Goal: Task Accomplishment & Management: Complete application form

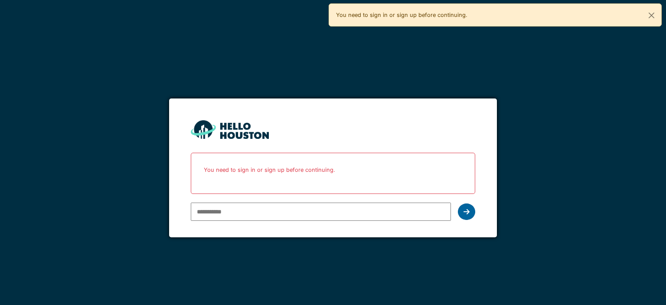
type input "**********"
click at [466, 209] on icon at bounding box center [467, 211] width 6 height 7
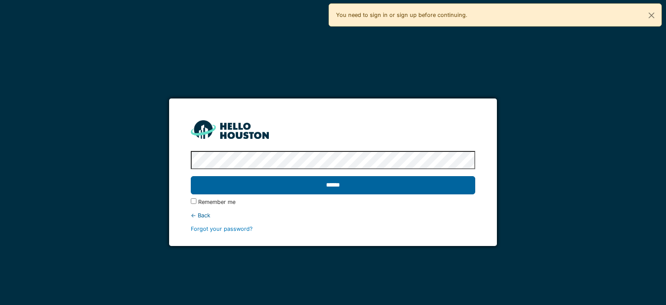
click at [315, 185] on input "******" at bounding box center [333, 185] width 284 height 18
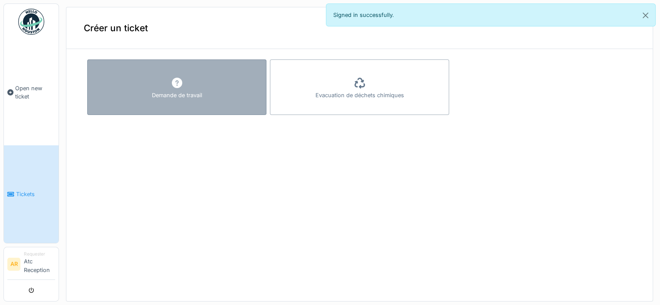
click at [187, 88] on div "Demande de travail" at bounding box center [176, 87] width 179 height 56
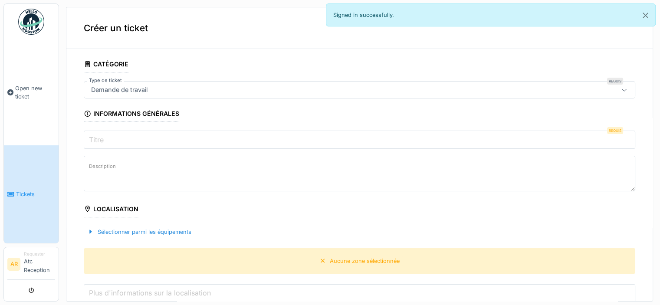
click at [170, 137] on input "Titre" at bounding box center [359, 140] width 551 height 18
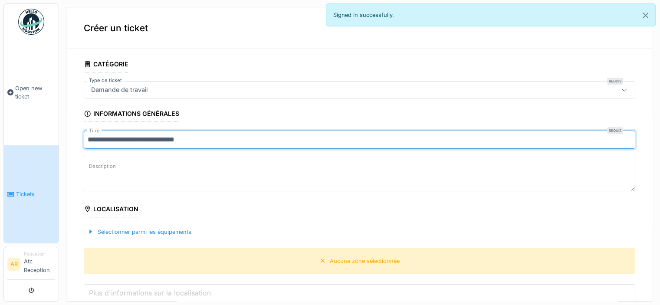
type input "**********"
click at [230, 161] on textarea "Description" at bounding box center [359, 174] width 551 height 36
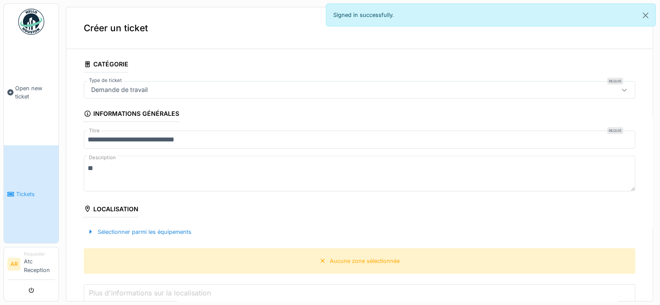
type textarea "*"
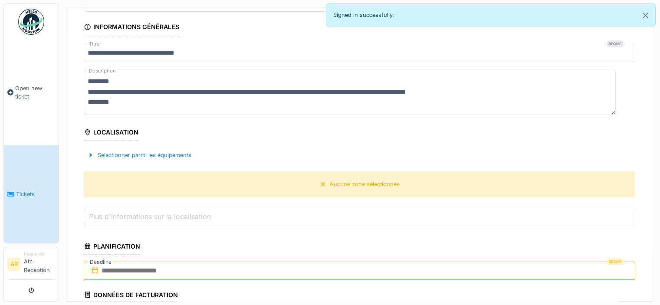
scroll to position [130, 0]
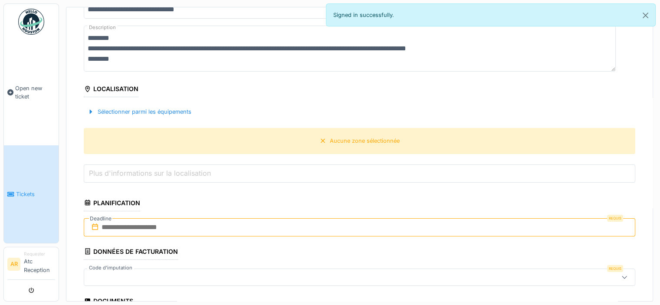
click at [180, 227] on input "text" at bounding box center [359, 227] width 551 height 18
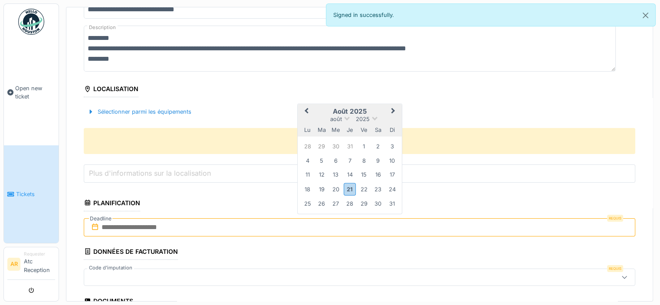
click at [393, 108] on span "Next Month" at bounding box center [393, 111] width 0 height 10
click at [322, 173] on div "16" at bounding box center [322, 176] width 12 height 12
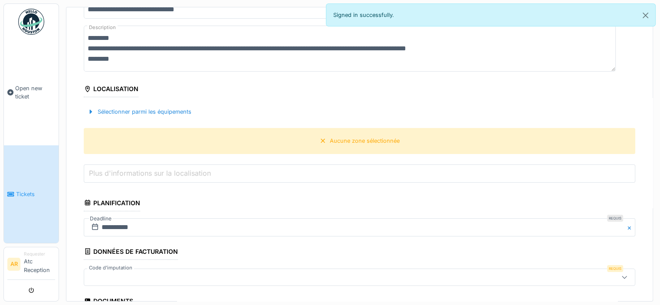
click at [498, 50] on textarea "**********" at bounding box center [350, 49] width 532 height 46
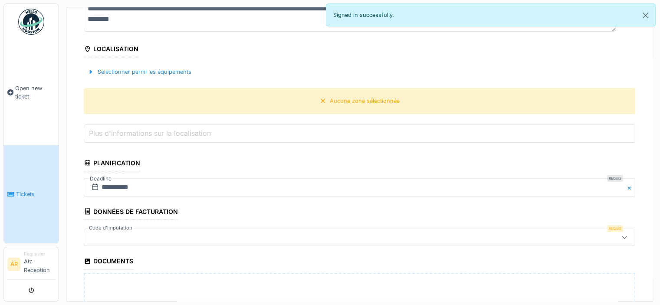
scroll to position [217, 0]
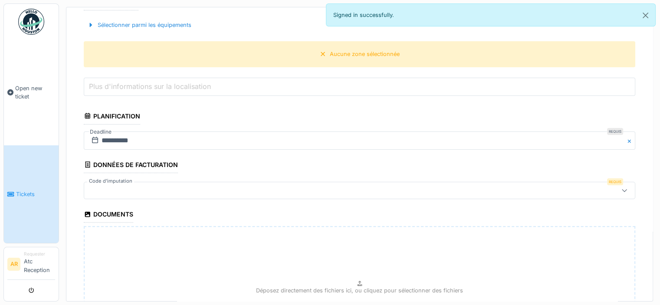
type textarea "**********"
click at [133, 188] on div at bounding box center [329, 191] width 482 height 10
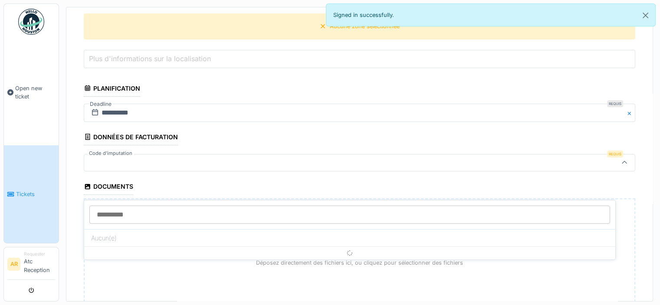
scroll to position [251, 0]
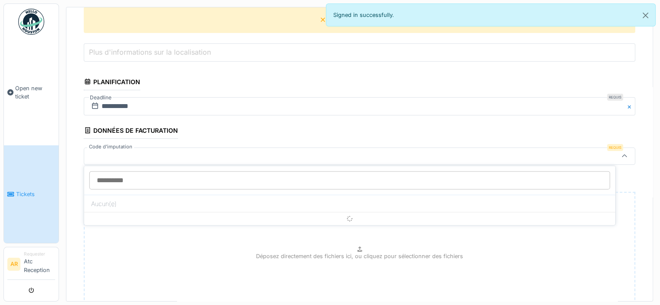
click at [128, 154] on div at bounding box center [329, 156] width 482 height 10
click at [621, 155] on icon at bounding box center [624, 156] width 7 height 6
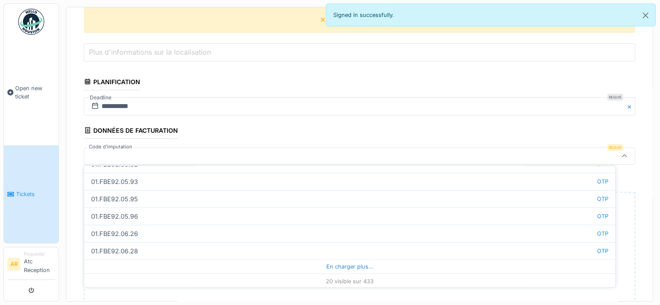
scroll to position [301, 0]
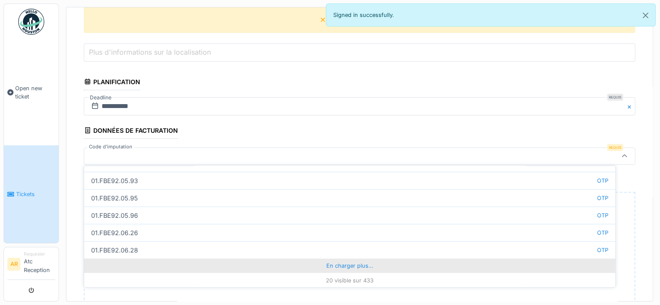
click at [352, 265] on div "En charger plus…" at bounding box center [349, 266] width 531 height 14
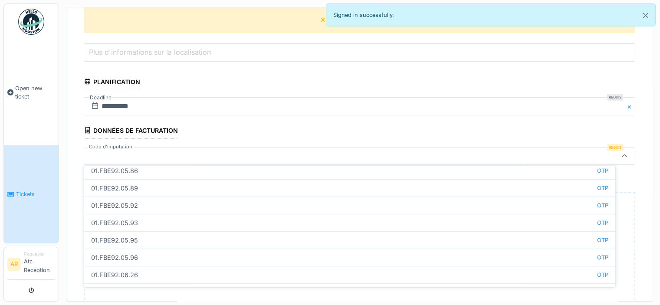
scroll to position [648, 0]
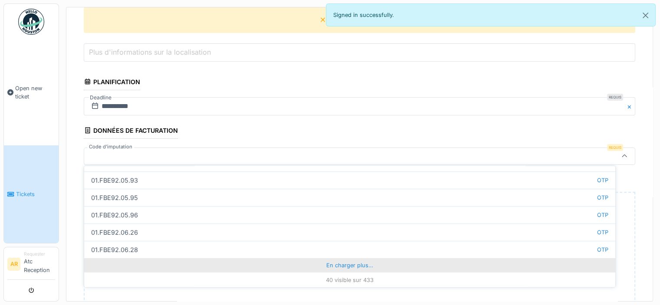
click at [351, 260] on div "En charger plus…" at bounding box center [349, 266] width 531 height 14
click at [339, 263] on div "En charger plus…" at bounding box center [349, 266] width 531 height 14
click at [340, 263] on div "En charger plus…" at bounding box center [349, 266] width 531 height 14
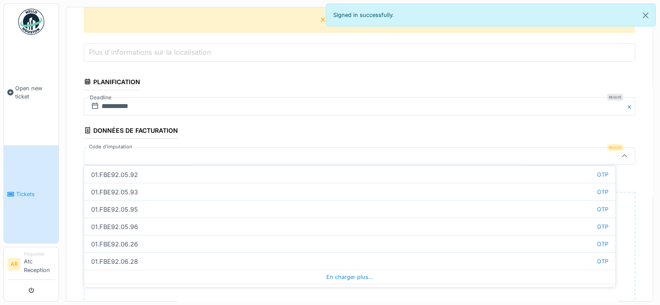
scroll to position [1689, 0]
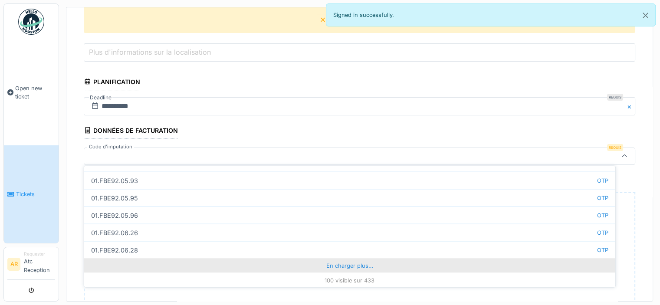
click at [356, 266] on div "En charger plus…" at bounding box center [349, 266] width 531 height 14
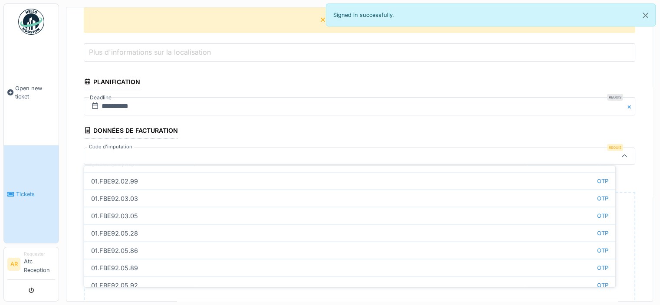
scroll to position [2036, 0]
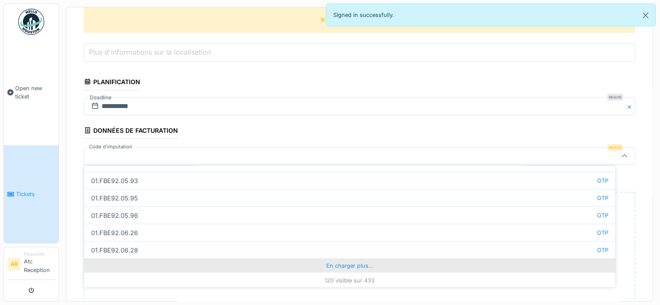
click at [338, 262] on div "En charger plus…" at bounding box center [349, 266] width 531 height 14
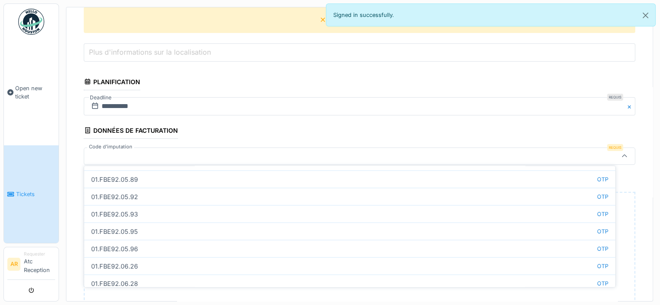
scroll to position [2383, 0]
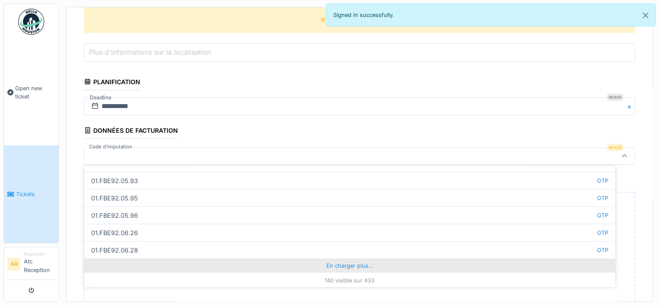
click at [352, 266] on div "En charger plus…" at bounding box center [349, 266] width 531 height 14
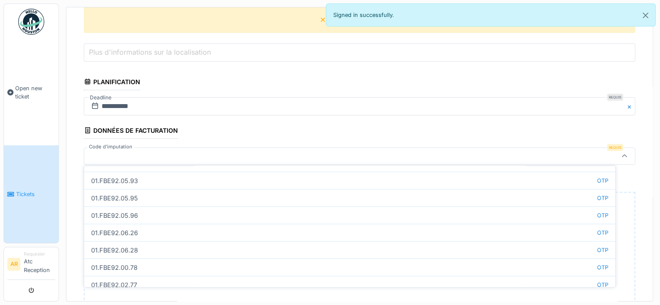
click at [146, 151] on div at bounding box center [329, 156] width 482 height 10
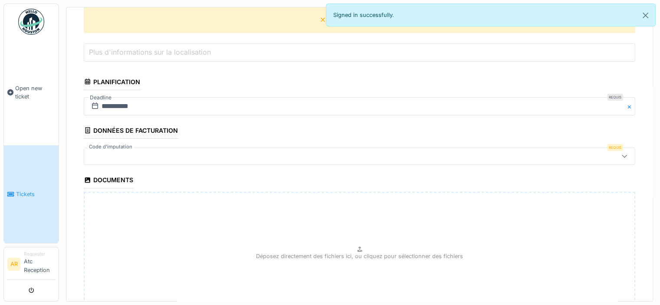
click at [146, 151] on div at bounding box center [329, 156] width 482 height 10
click at [145, 151] on div at bounding box center [329, 156] width 482 height 10
click at [201, 152] on div at bounding box center [329, 156] width 482 height 10
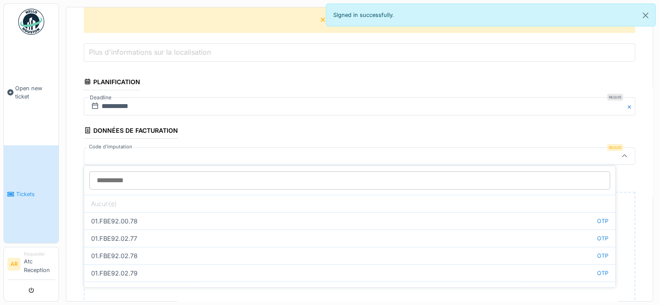
click at [201, 152] on div at bounding box center [329, 156] width 482 height 10
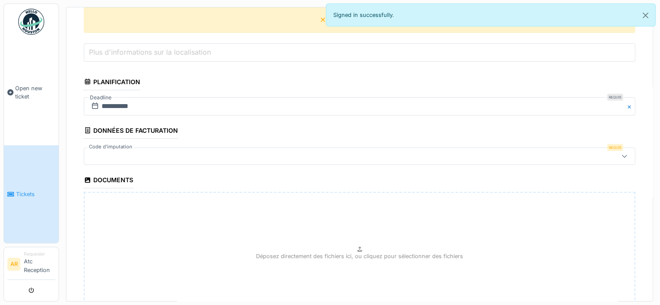
click at [621, 155] on icon at bounding box center [624, 156] width 7 height 6
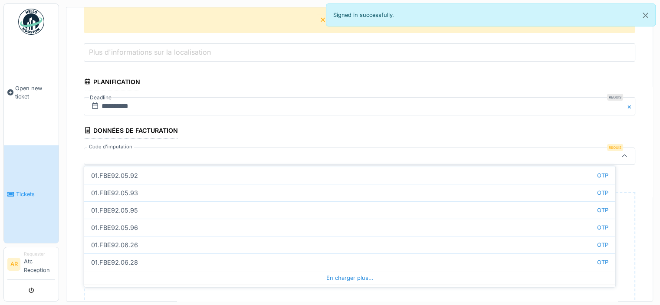
scroll to position [301, 0]
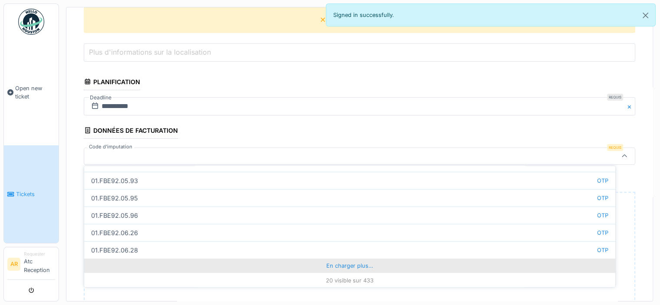
click at [333, 260] on div "En charger plus…" at bounding box center [349, 266] width 531 height 14
click at [351, 264] on div "En charger plus…" at bounding box center [349, 266] width 531 height 14
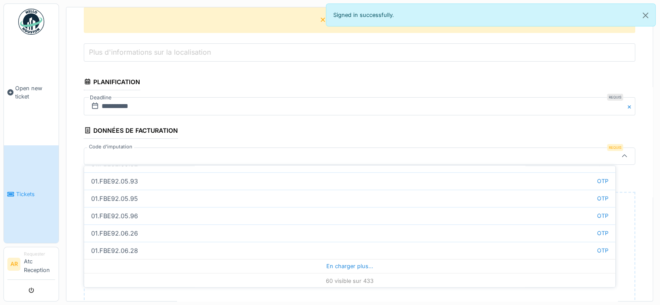
scroll to position [995, 0]
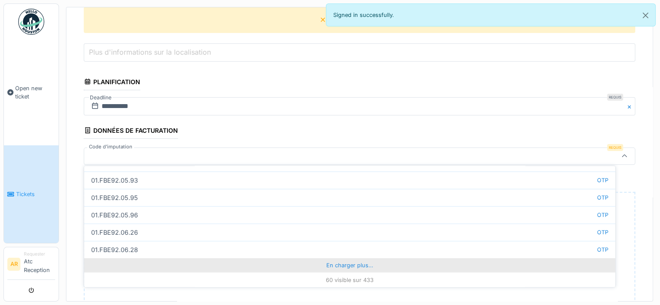
click at [357, 263] on div "En charger plus…" at bounding box center [349, 266] width 531 height 14
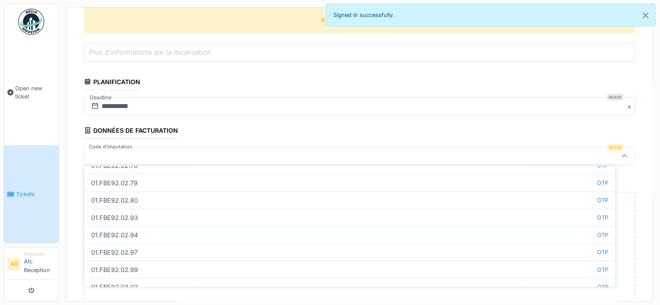
scroll to position [1342, 0]
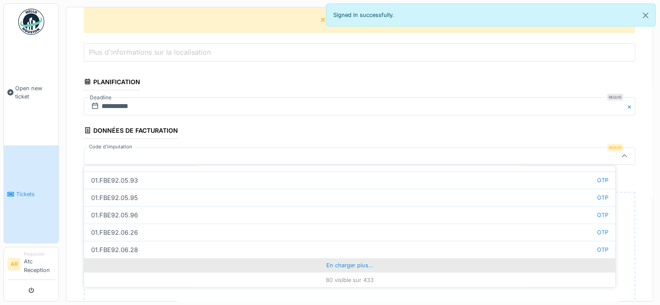
click at [367, 265] on div "En charger plus…" at bounding box center [349, 266] width 531 height 14
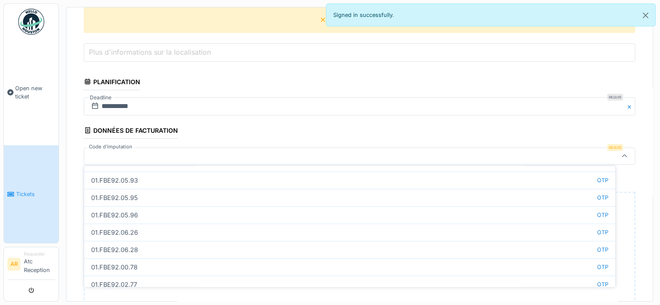
scroll to position [1689, 0]
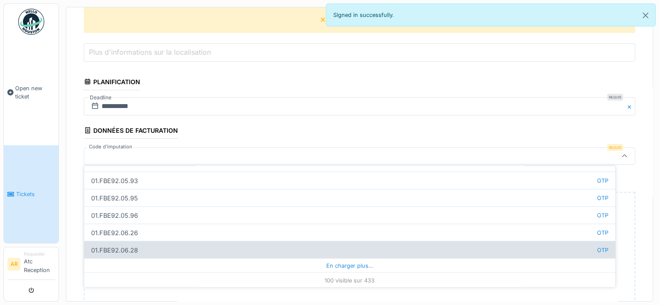
click at [344, 261] on div "En charger plus…" at bounding box center [349, 266] width 531 height 14
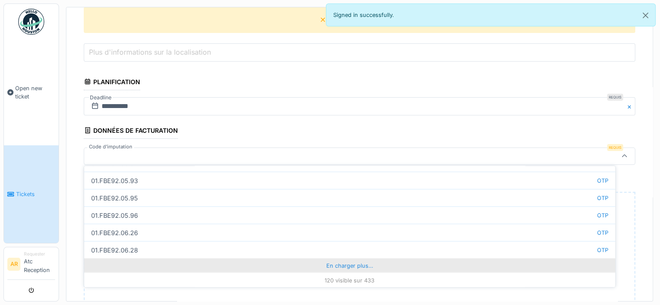
click at [339, 262] on div "En charger plus…" at bounding box center [349, 266] width 531 height 14
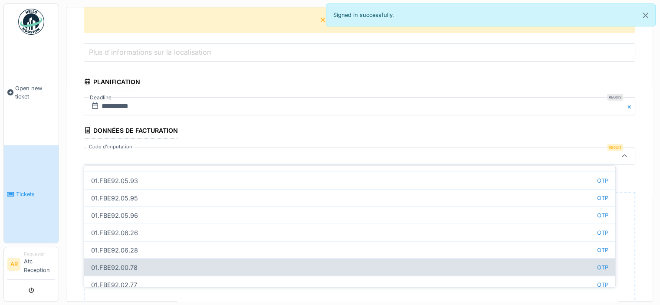
scroll to position [2036, 0]
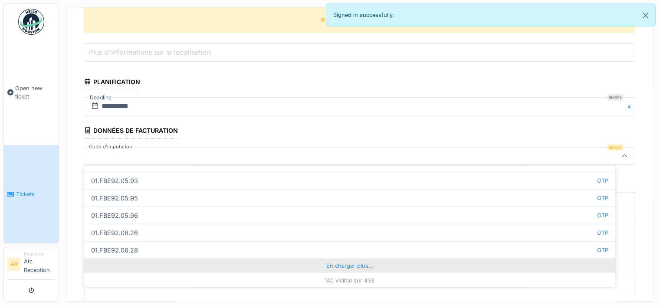
click at [352, 262] on div "En charger plus…" at bounding box center [349, 266] width 531 height 14
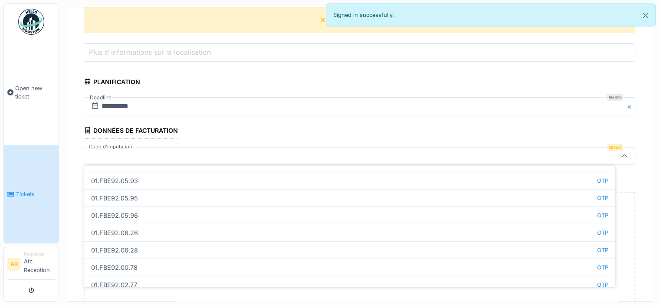
scroll to position [2730, 0]
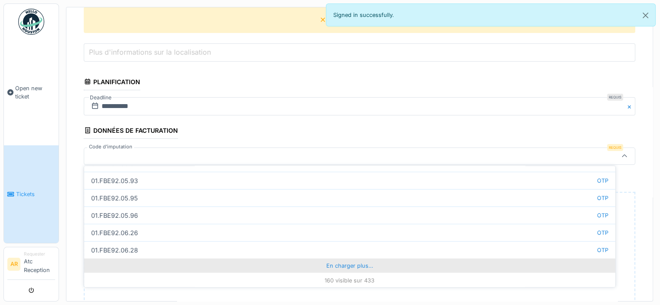
click at [357, 263] on div "En charger plus…" at bounding box center [349, 266] width 531 height 14
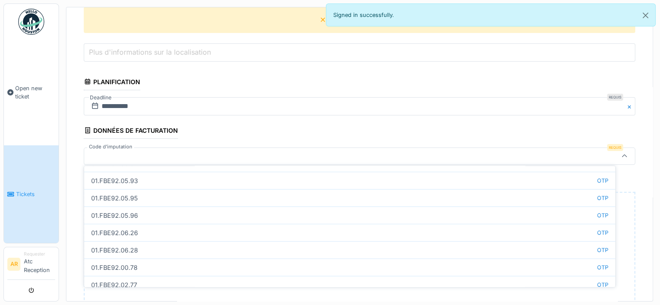
scroll to position [3077, 0]
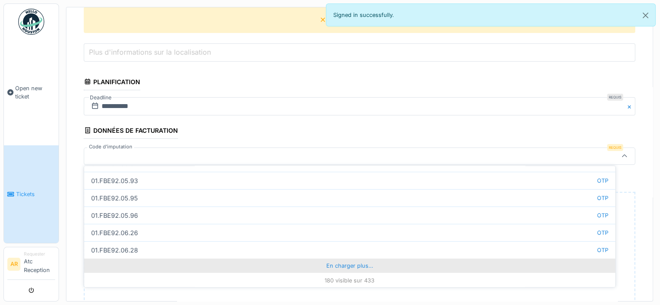
click at [357, 266] on div "En charger plus…" at bounding box center [349, 266] width 531 height 14
click at [340, 262] on div "En charger plus…" at bounding box center [349, 266] width 531 height 14
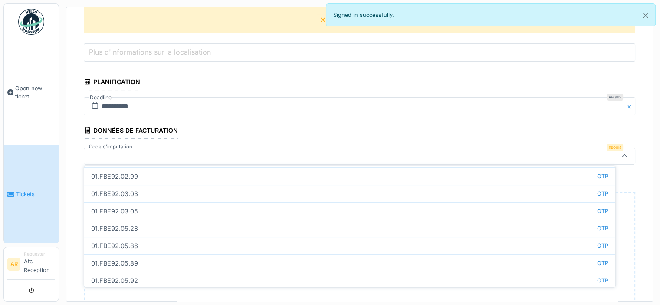
scroll to position [3771, 0]
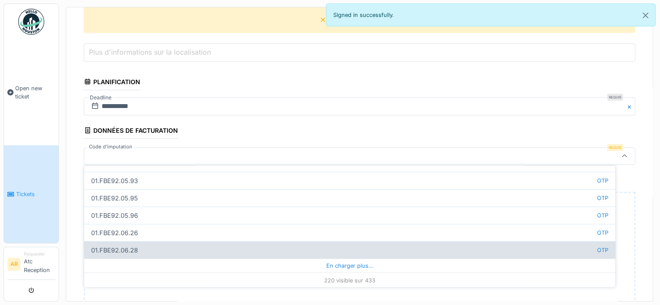
click at [318, 263] on div "En charger plus…" at bounding box center [349, 266] width 531 height 14
click at [362, 266] on div "En charger plus…" at bounding box center [349, 266] width 531 height 14
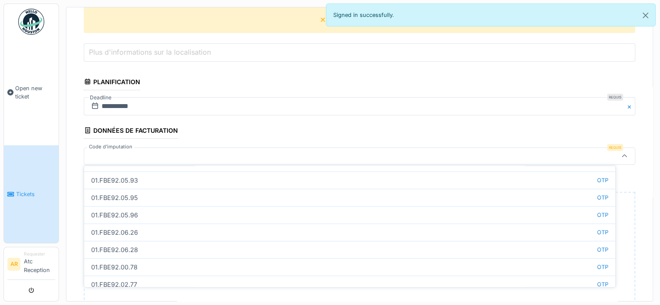
scroll to position [4466, 0]
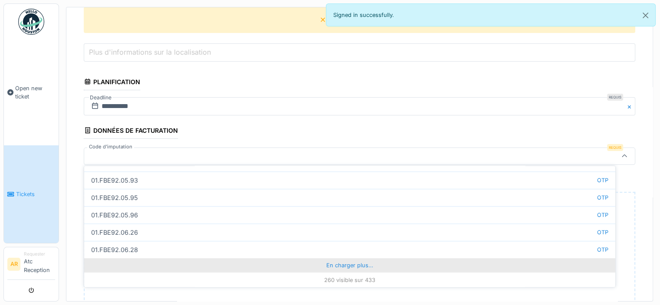
click at [338, 262] on div "En charger plus…" at bounding box center [349, 266] width 531 height 14
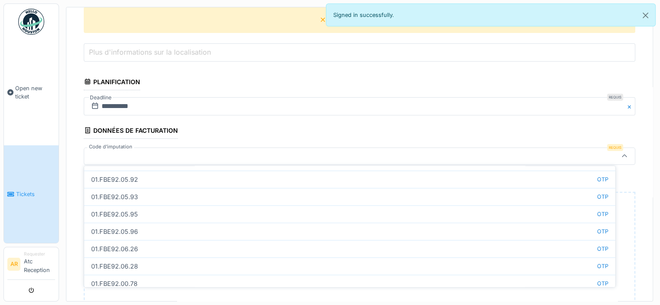
scroll to position [4813, 0]
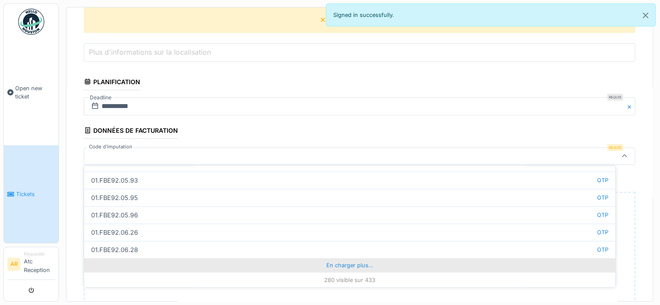
click at [346, 265] on div "En charger plus…" at bounding box center [349, 266] width 531 height 14
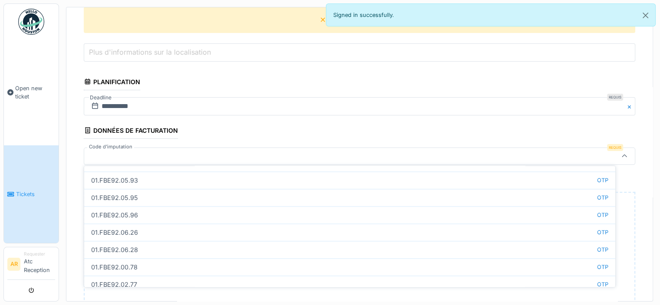
scroll to position [5160, 0]
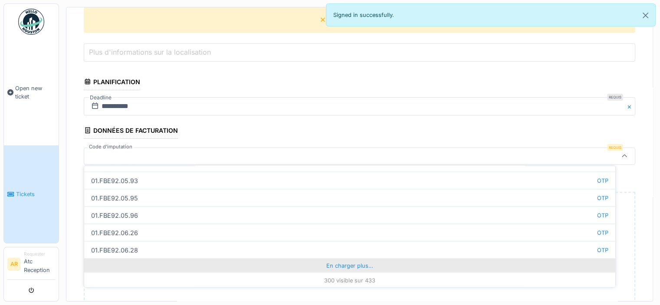
click at [358, 260] on div "En charger plus…" at bounding box center [349, 266] width 531 height 14
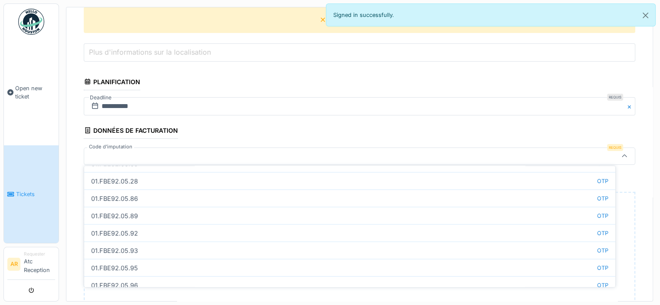
scroll to position [5507, 0]
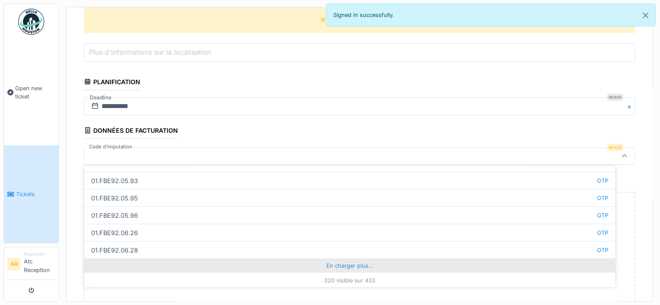
click at [343, 262] on div "En charger plus…" at bounding box center [349, 266] width 531 height 14
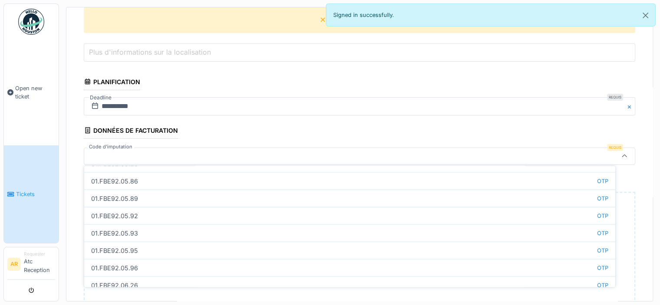
scroll to position [5854, 0]
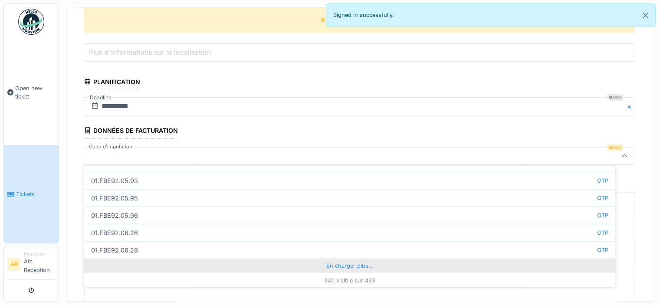
click at [356, 262] on div "En charger plus…" at bounding box center [349, 266] width 531 height 14
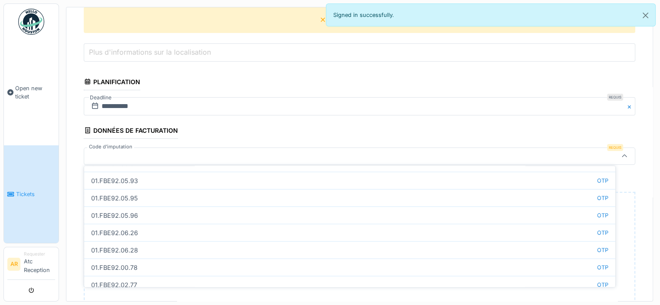
scroll to position [6201, 0]
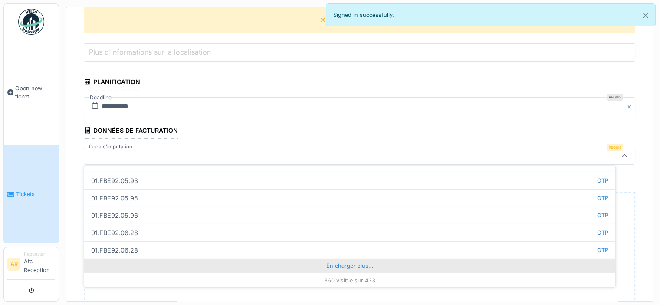
click at [367, 259] on div "En charger plus…" at bounding box center [349, 266] width 531 height 14
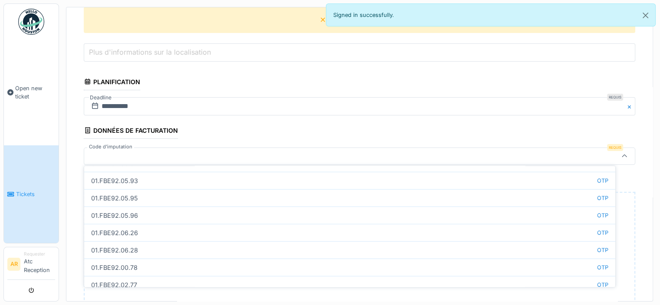
scroll to position [6548, 0]
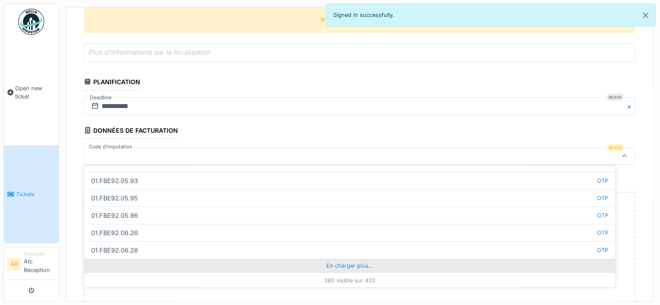
click at [338, 259] on div "En charger plus…" at bounding box center [349, 266] width 531 height 14
click at [368, 262] on div "En charger plus…" at bounding box center [349, 266] width 531 height 14
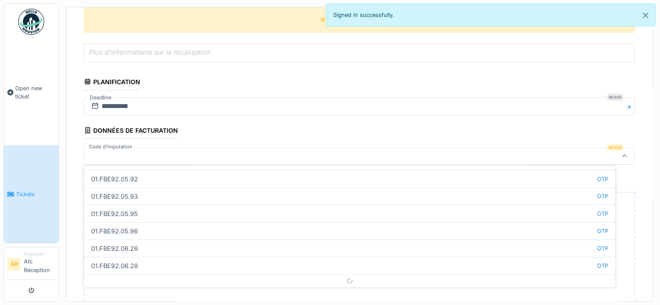
scroll to position [6895, 0]
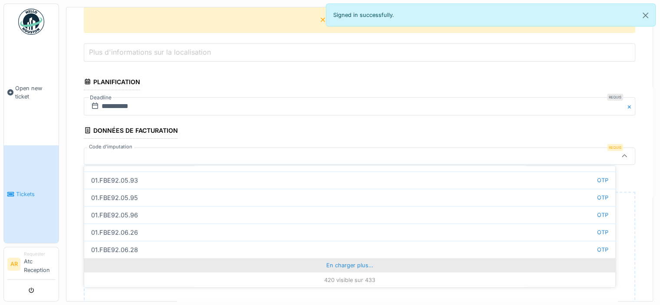
click at [343, 263] on div "En charger plus…" at bounding box center [349, 266] width 531 height 14
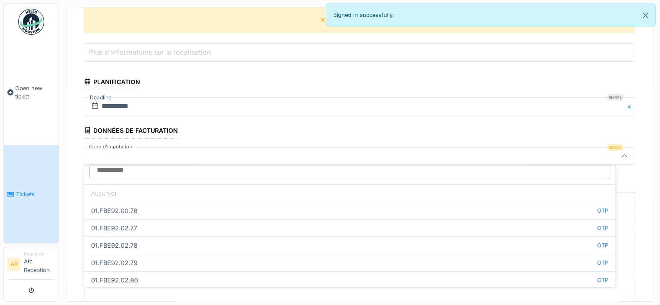
scroll to position [0, 0]
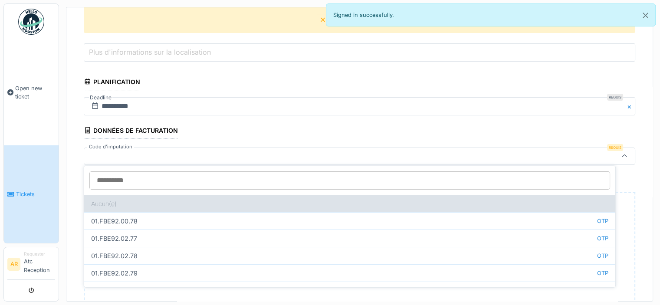
click at [250, 205] on div "Aucun(e)" at bounding box center [349, 203] width 531 height 17
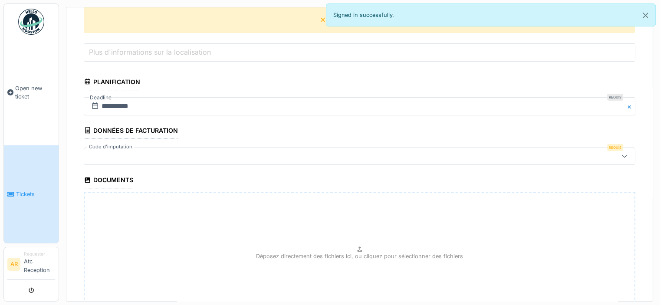
click at [207, 152] on div at bounding box center [329, 156] width 482 height 10
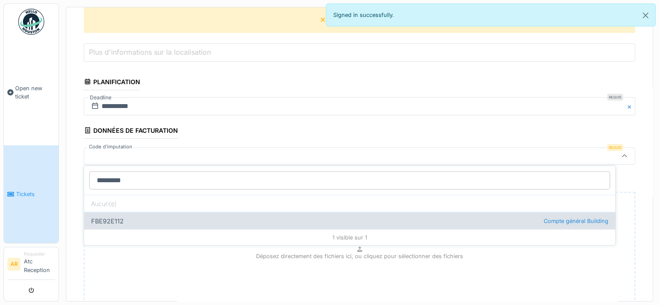
type input "*********"
click at [108, 214] on div "FBE92E112 Compte général Building" at bounding box center [349, 220] width 531 height 17
type input "***"
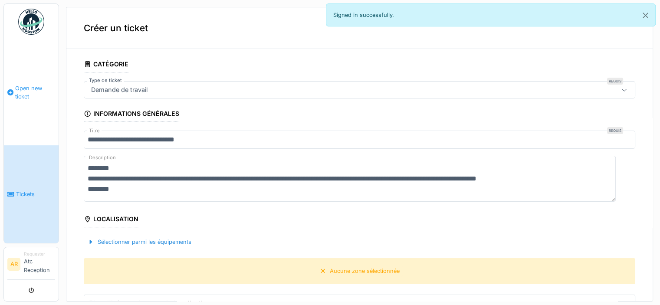
click at [20, 95] on span "Open new ticket" at bounding box center [35, 92] width 40 height 16
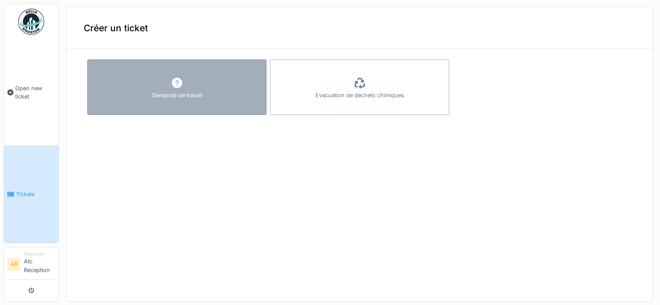
click at [160, 88] on div "Demande de travail" at bounding box center [176, 87] width 179 height 56
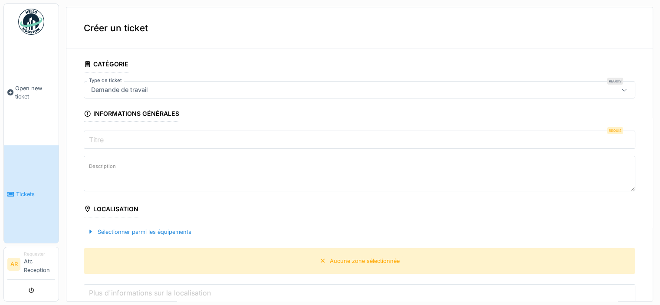
click at [134, 135] on input "Titre" at bounding box center [359, 140] width 551 height 18
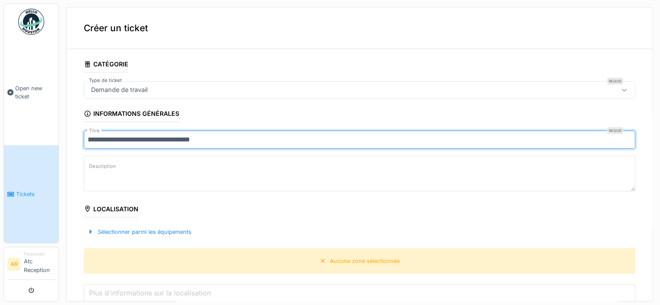
type input "**********"
click at [147, 166] on textarea "Description" at bounding box center [359, 174] width 551 height 36
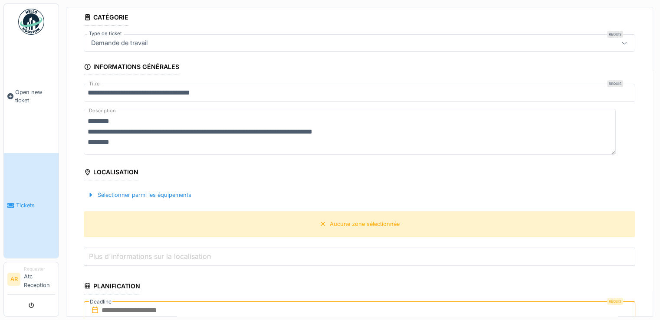
scroll to position [130, 0]
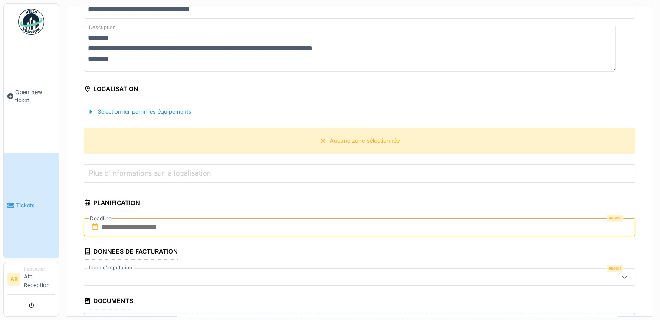
click at [180, 228] on input "text" at bounding box center [359, 227] width 551 height 18
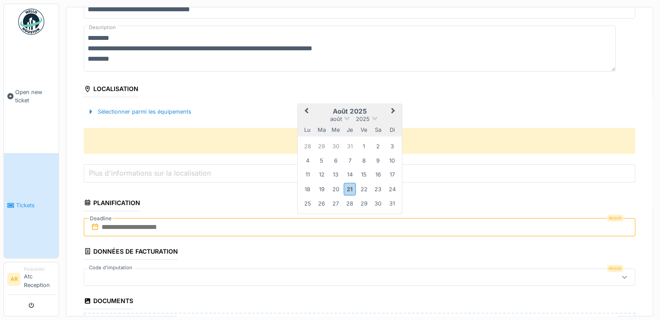
click at [394, 111] on button "Next Month" at bounding box center [394, 112] width 14 height 14
click at [321, 173] on div "16" at bounding box center [322, 176] width 12 height 12
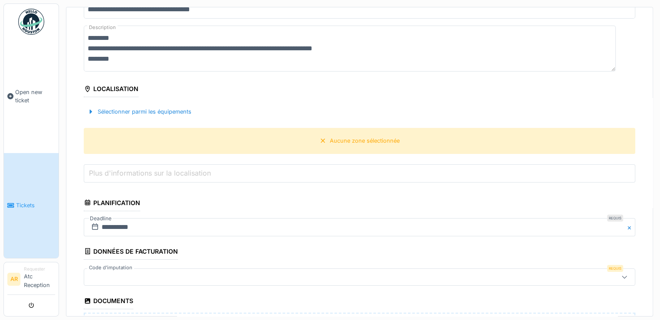
click at [379, 49] on textarea "**********" at bounding box center [350, 49] width 532 height 46
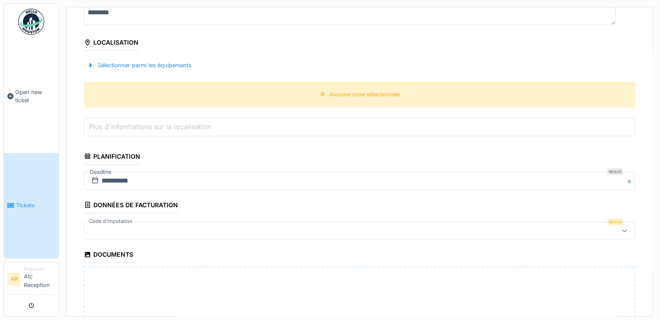
scroll to position [217, 0]
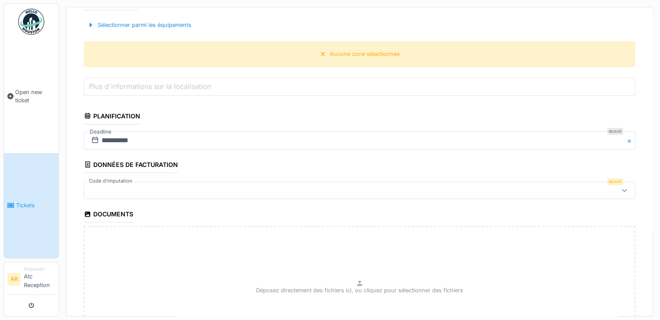
type textarea "**********"
click at [169, 187] on div at bounding box center [329, 191] width 482 height 10
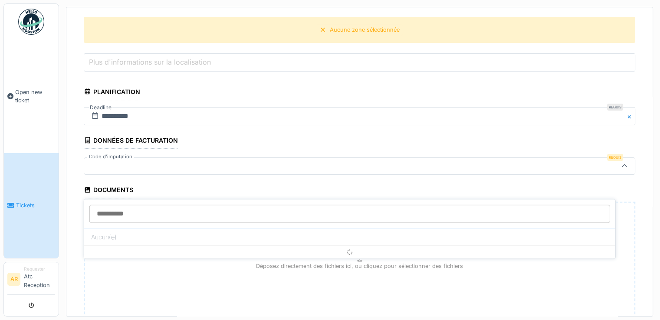
scroll to position [244, 0]
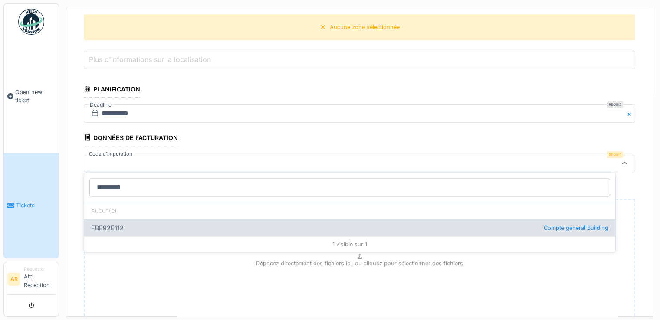
type input "*********"
click at [137, 228] on div "FBE92E112 Compte général Building" at bounding box center [349, 227] width 531 height 17
type input "***"
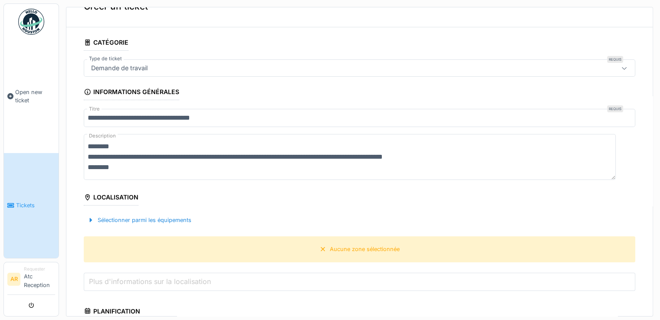
scroll to position [0, 0]
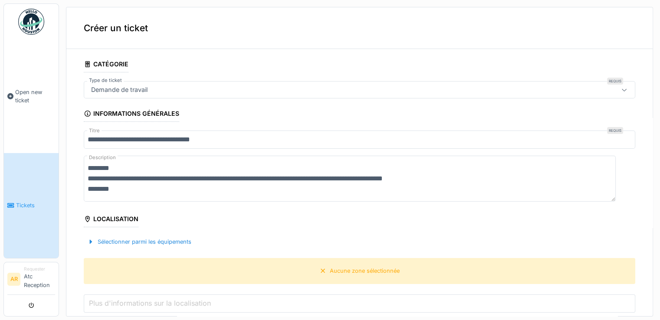
drag, startPoint x: 89, startPoint y: 167, endPoint x: 335, endPoint y: 190, distance: 247.5
click at [335, 190] on textarea "**********" at bounding box center [350, 179] width 532 height 46
paste textarea "**********"
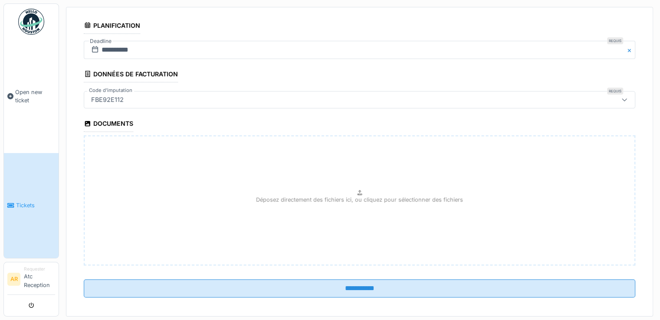
scroll to position [311, 0]
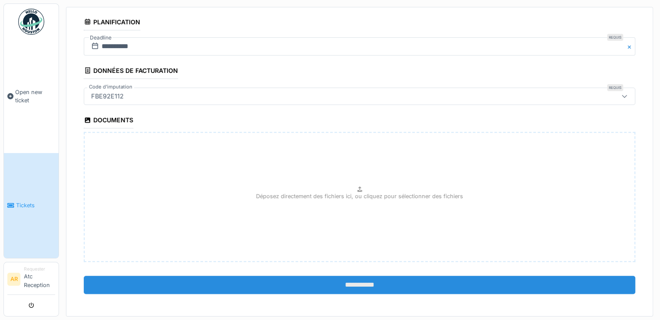
type textarea "**********"
click at [341, 281] on input "**********" at bounding box center [359, 285] width 551 height 18
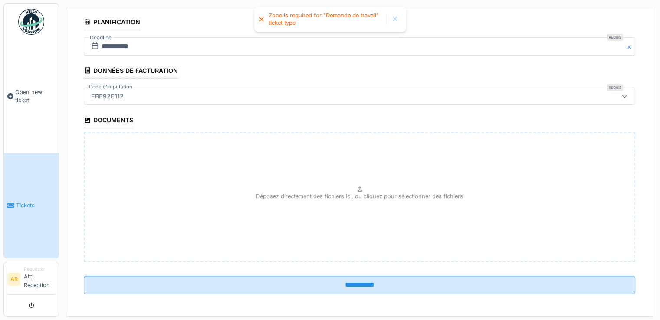
click at [131, 228] on div "Déposez directement des fichiers ici, ou cliquez pour sélectionner des fichiers" at bounding box center [359, 197] width 551 height 130
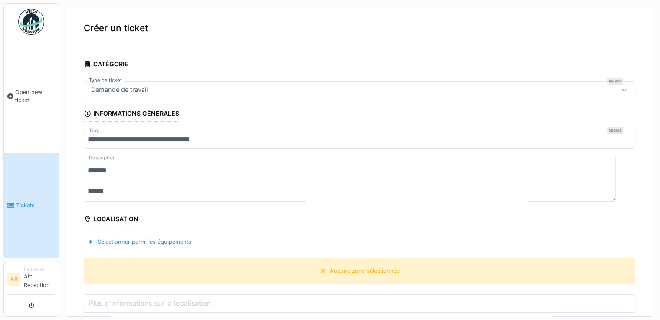
scroll to position [0, 0]
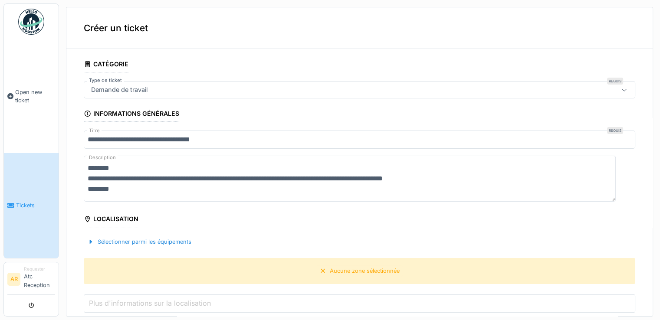
click at [140, 196] on textarea "**********" at bounding box center [350, 179] width 532 height 46
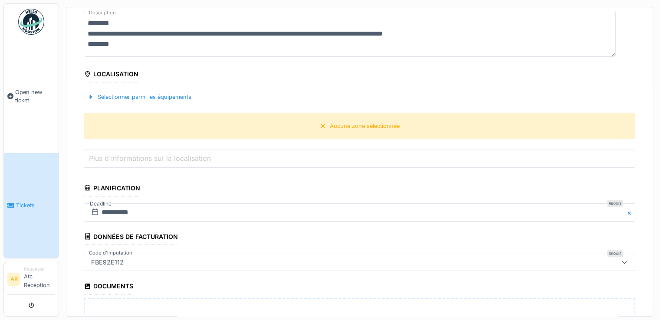
scroll to position [130, 0]
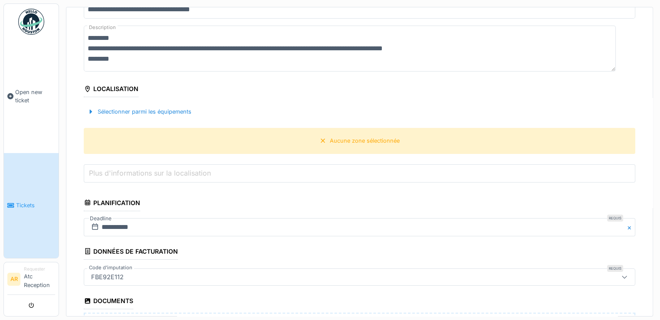
type textarea "**********"
click at [158, 171] on label "Plus d'informations sur la localisation" at bounding box center [149, 173] width 125 height 10
click at [158, 171] on input "Plus d'informations sur la localisation" at bounding box center [359, 173] width 551 height 18
click at [116, 90] on div "Localisation" at bounding box center [111, 89] width 55 height 15
click at [321, 141] on icon at bounding box center [323, 141] width 4 height 4
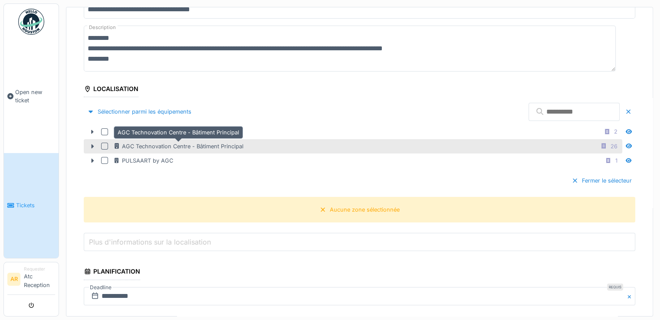
click at [150, 148] on div "AGC Technovation Centre - Bâtiment Principal" at bounding box center [178, 146] width 130 height 8
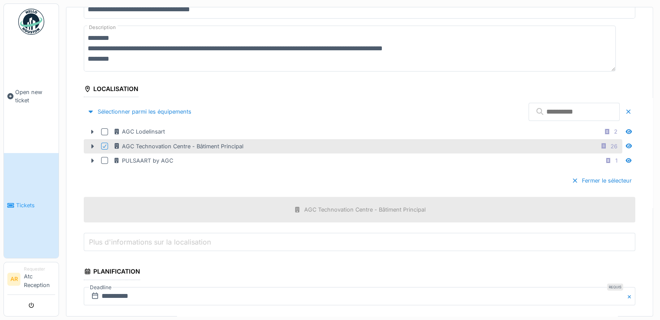
click at [580, 181] on div "Fermer le sélecteur" at bounding box center [601, 181] width 67 height 12
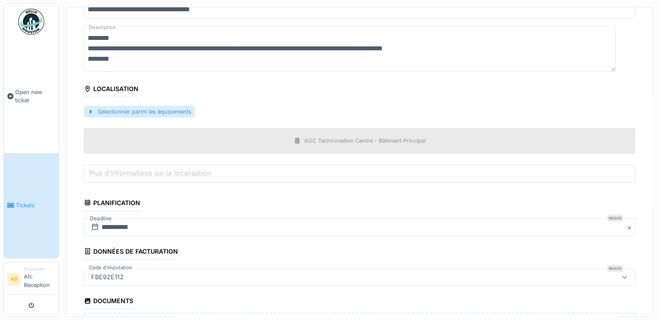
click at [162, 110] on div "Sélectionner parmi les équipements" at bounding box center [139, 112] width 111 height 12
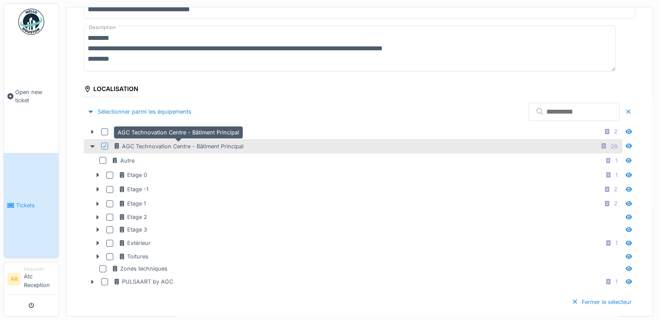
click at [180, 142] on div "AGC Technovation Centre - Bâtiment Principal" at bounding box center [178, 146] width 130 height 8
click at [104, 146] on div at bounding box center [104, 146] width 7 height 7
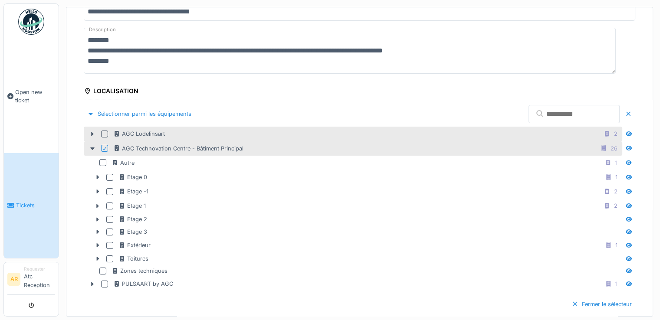
scroll to position [109, 0]
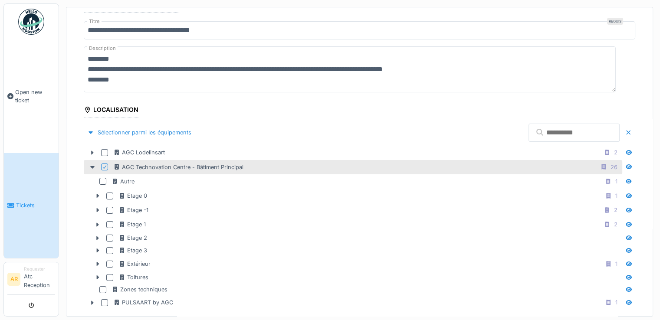
drag, startPoint x: 88, startPoint y: 54, endPoint x: 121, endPoint y: 78, distance: 41.4
click at [121, 78] on textarea "**********" at bounding box center [350, 69] width 532 height 46
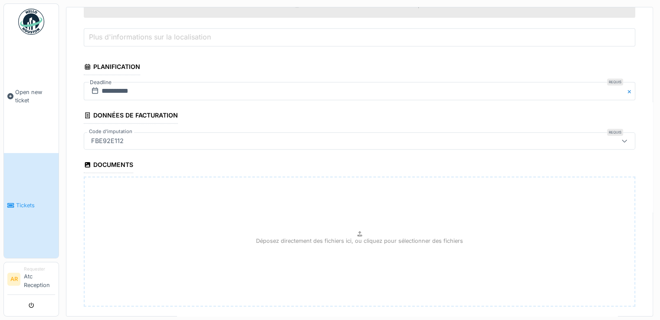
scroll to position [500, 0]
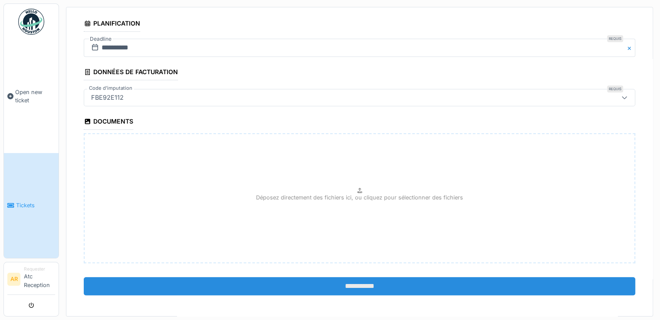
click at [349, 281] on input "**********" at bounding box center [359, 286] width 551 height 18
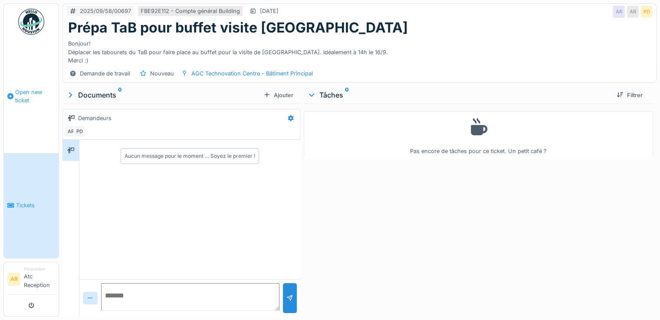
click at [38, 95] on span "Open new ticket" at bounding box center [35, 96] width 40 height 16
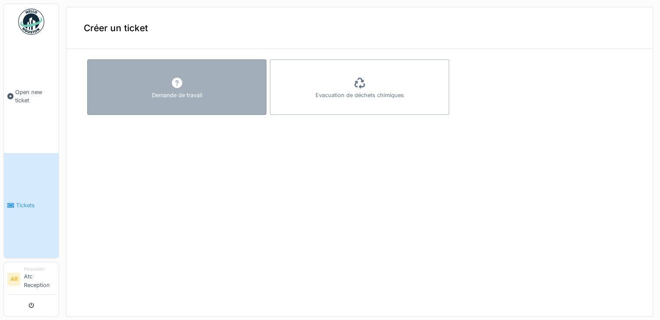
click at [196, 96] on div "Demande de travail" at bounding box center [177, 95] width 50 height 8
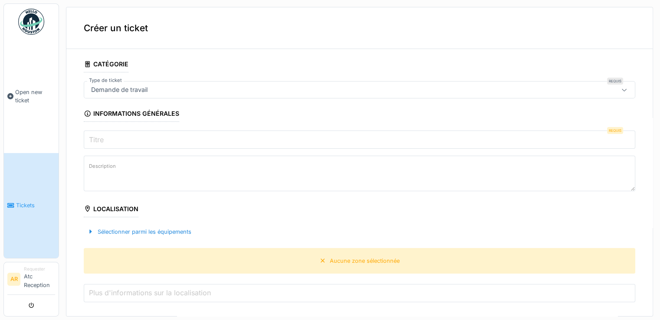
drag, startPoint x: 103, startPoint y: 162, endPoint x: 110, endPoint y: 169, distance: 9.5
drag, startPoint x: 110, startPoint y: 169, endPoint x: 102, endPoint y: 167, distance: 7.9
click at [102, 167] on label "Description" at bounding box center [102, 166] width 30 height 11
click at [102, 167] on textarea "Description" at bounding box center [359, 174] width 551 height 36
type textarea "*"
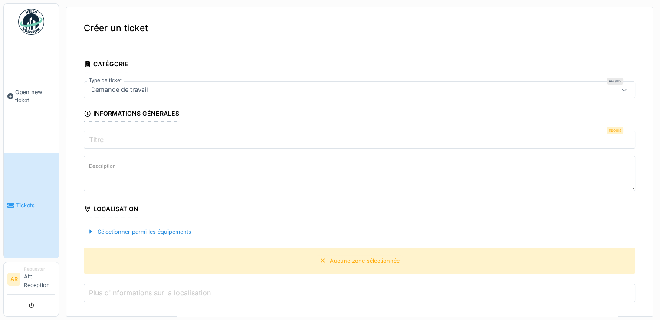
click at [139, 138] on input "Titre" at bounding box center [359, 140] width 551 height 18
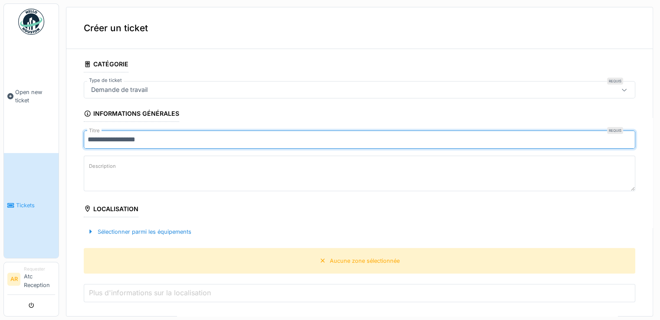
drag, startPoint x: 123, startPoint y: 136, endPoint x: 101, endPoint y: 139, distance: 22.4
click at [101, 139] on input "**********" at bounding box center [359, 140] width 551 height 18
drag, startPoint x: 177, startPoint y: 142, endPoint x: 167, endPoint y: 141, distance: 9.6
click at [167, 141] on input "**********" at bounding box center [359, 140] width 551 height 18
drag, startPoint x: 144, startPoint y: 138, endPoint x: 155, endPoint y: 140, distance: 11.5
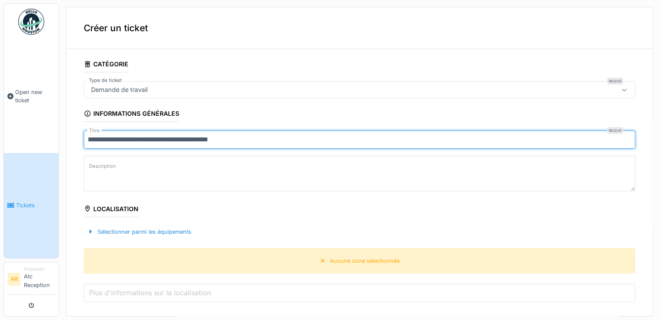
click at [155, 140] on input "**********" at bounding box center [359, 140] width 551 height 18
type input "**********"
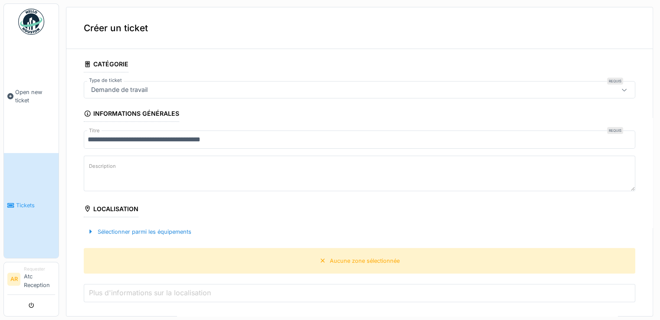
click at [141, 168] on textarea "Description" at bounding box center [359, 174] width 551 height 36
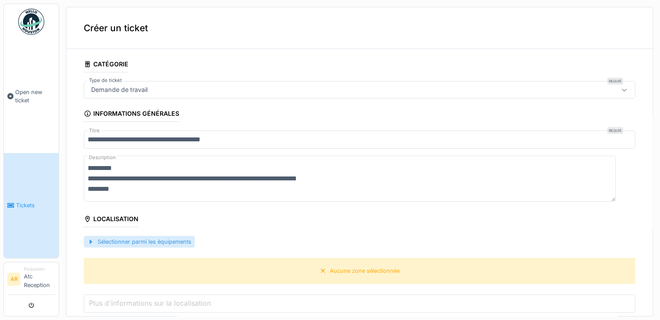
type textarea "**********"
click at [179, 241] on div "Sélectionner parmi les équipements" at bounding box center [139, 242] width 111 height 12
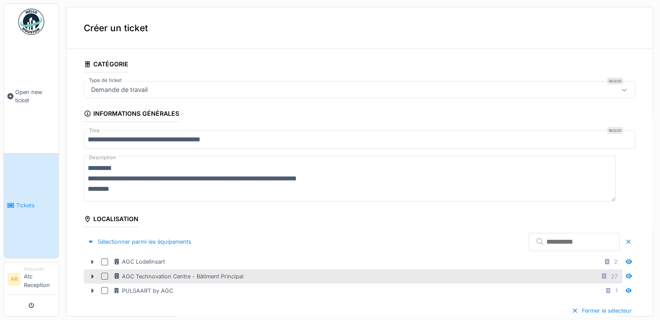
click at [101, 276] on div at bounding box center [104, 276] width 7 height 7
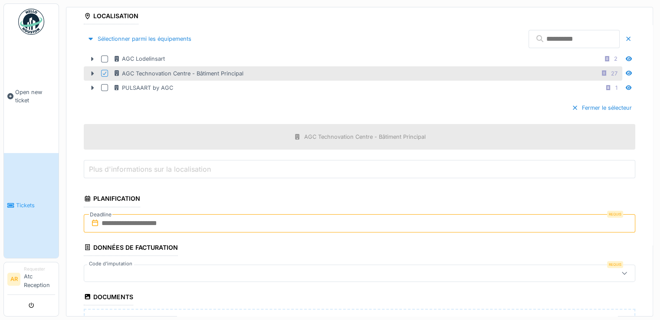
scroll to position [217, 0]
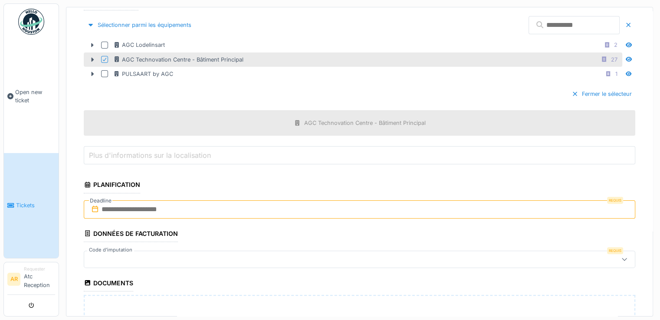
click at [134, 210] on input "text" at bounding box center [359, 209] width 551 height 18
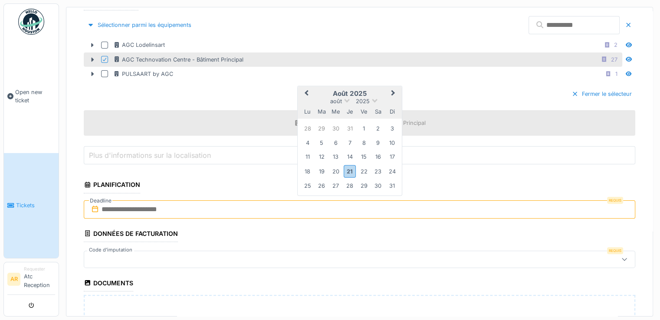
click at [396, 89] on button "Next Month" at bounding box center [394, 94] width 14 height 14
click at [349, 157] on div "18" at bounding box center [350, 157] width 12 height 12
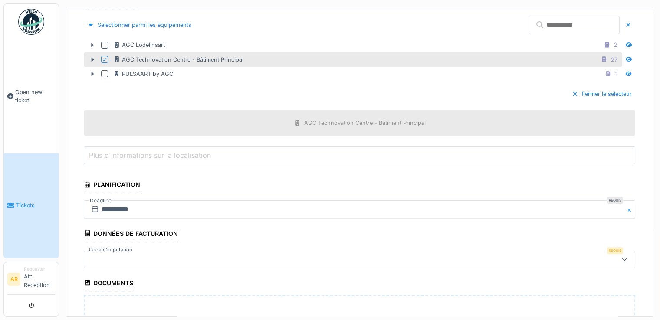
click at [190, 257] on div at bounding box center [329, 260] width 482 height 10
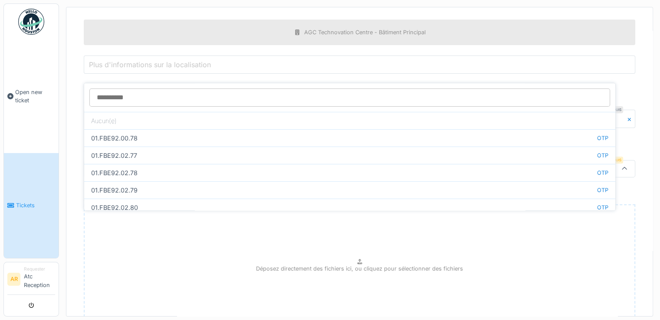
scroll to position [312, 0]
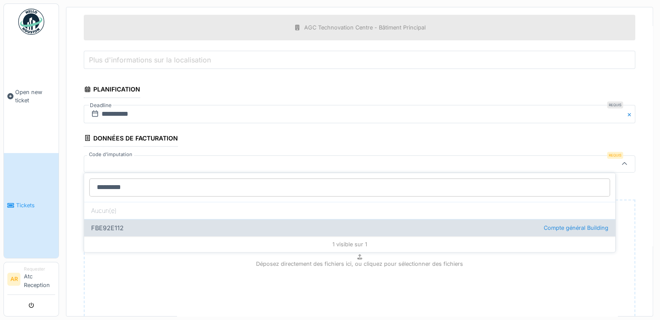
type input "*********"
click at [104, 229] on div "FBE92E112 Compte général Building" at bounding box center [349, 227] width 531 height 17
type input "***"
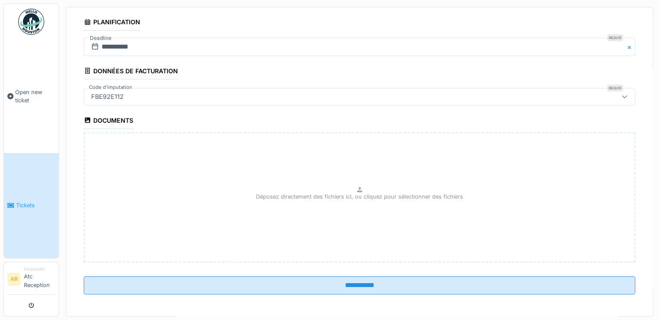
scroll to position [3, 0]
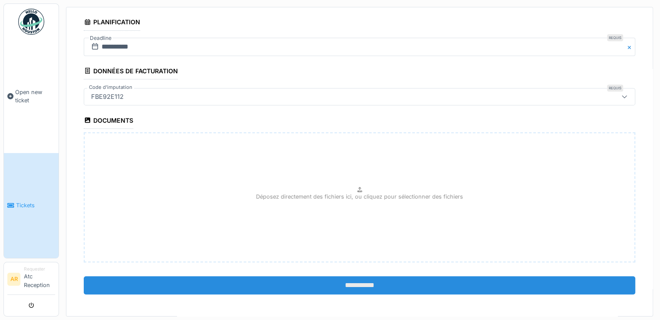
click at [331, 283] on input "**********" at bounding box center [359, 285] width 551 height 18
